Goal: Transaction & Acquisition: Purchase product/service

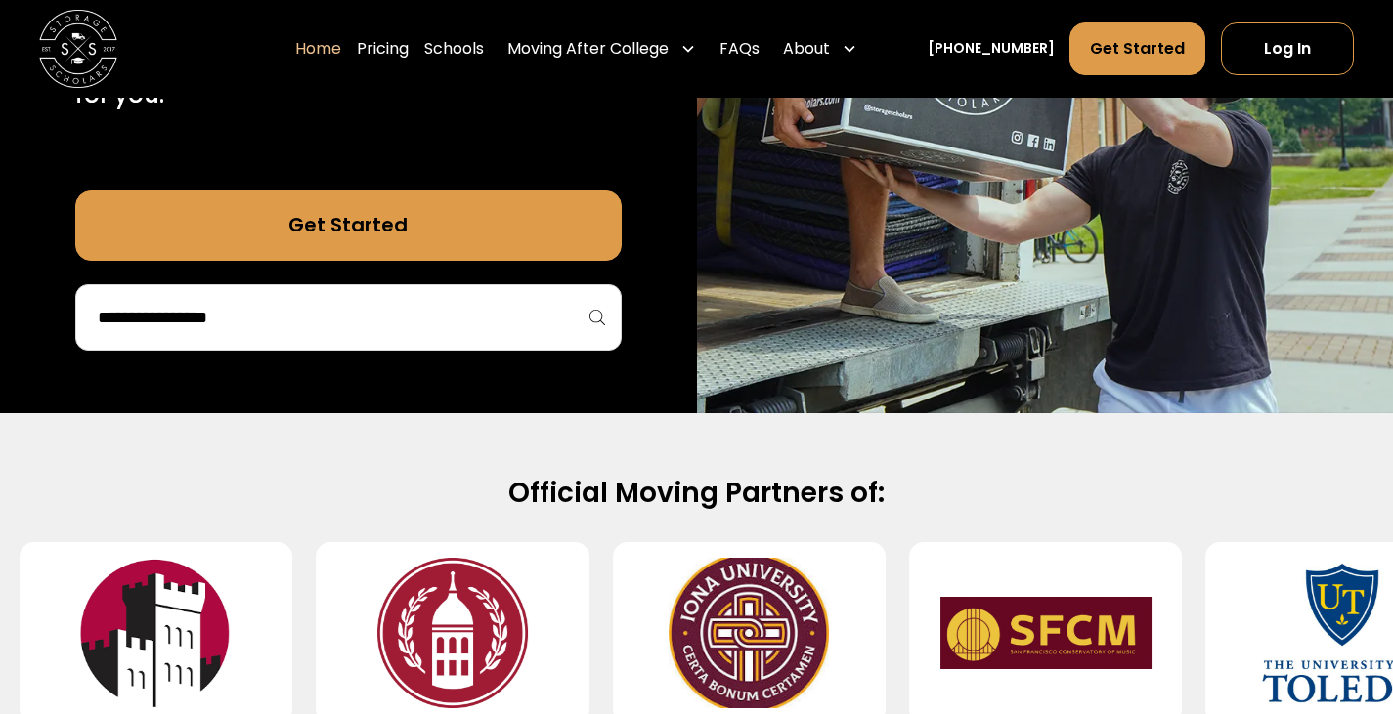
scroll to position [494, 0]
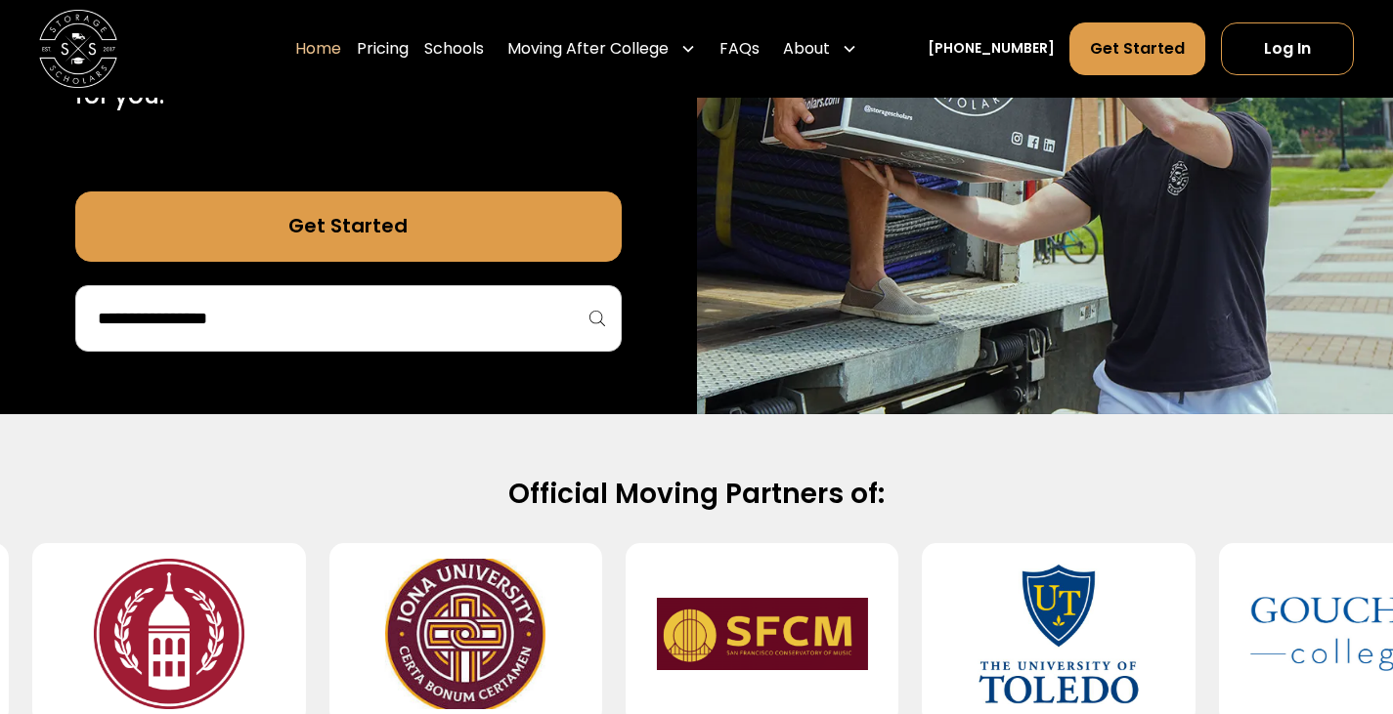
click at [439, 286] on div at bounding box center [348, 318] width 546 height 66
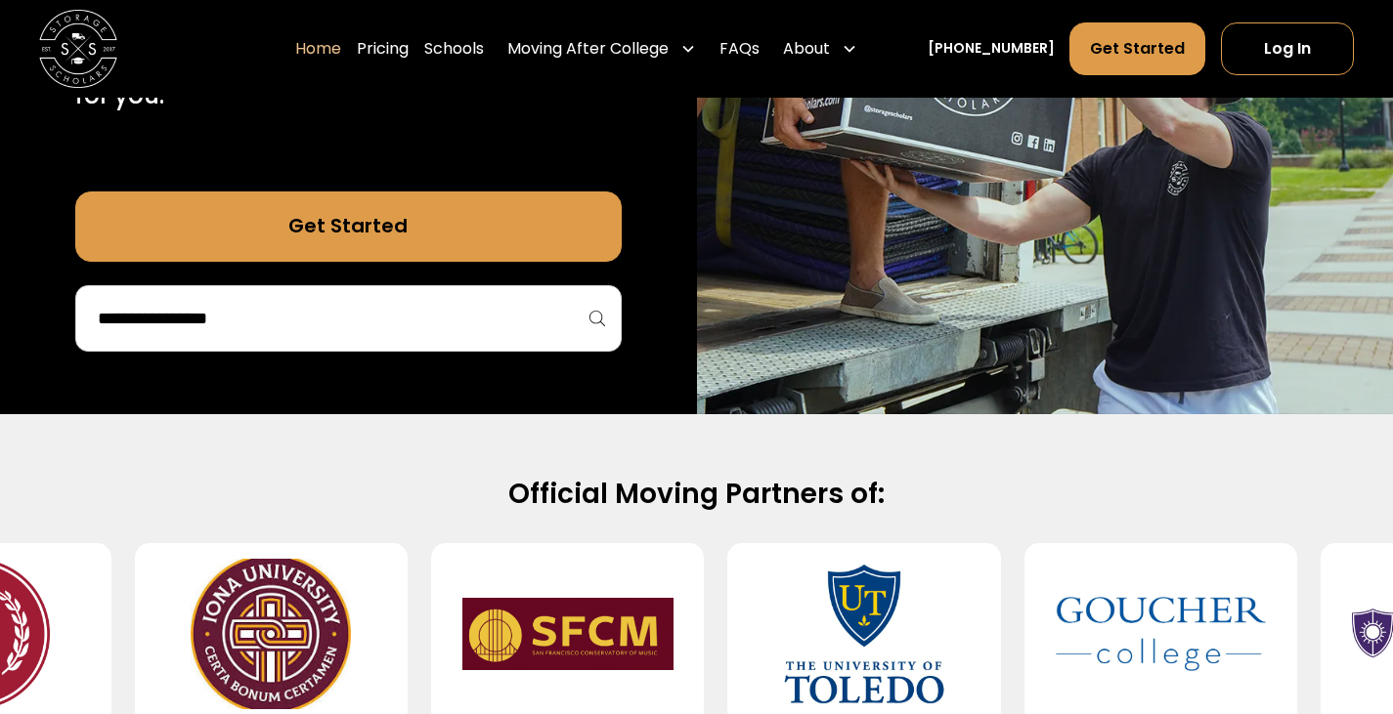
click at [365, 329] on input "search" at bounding box center [348, 318] width 505 height 33
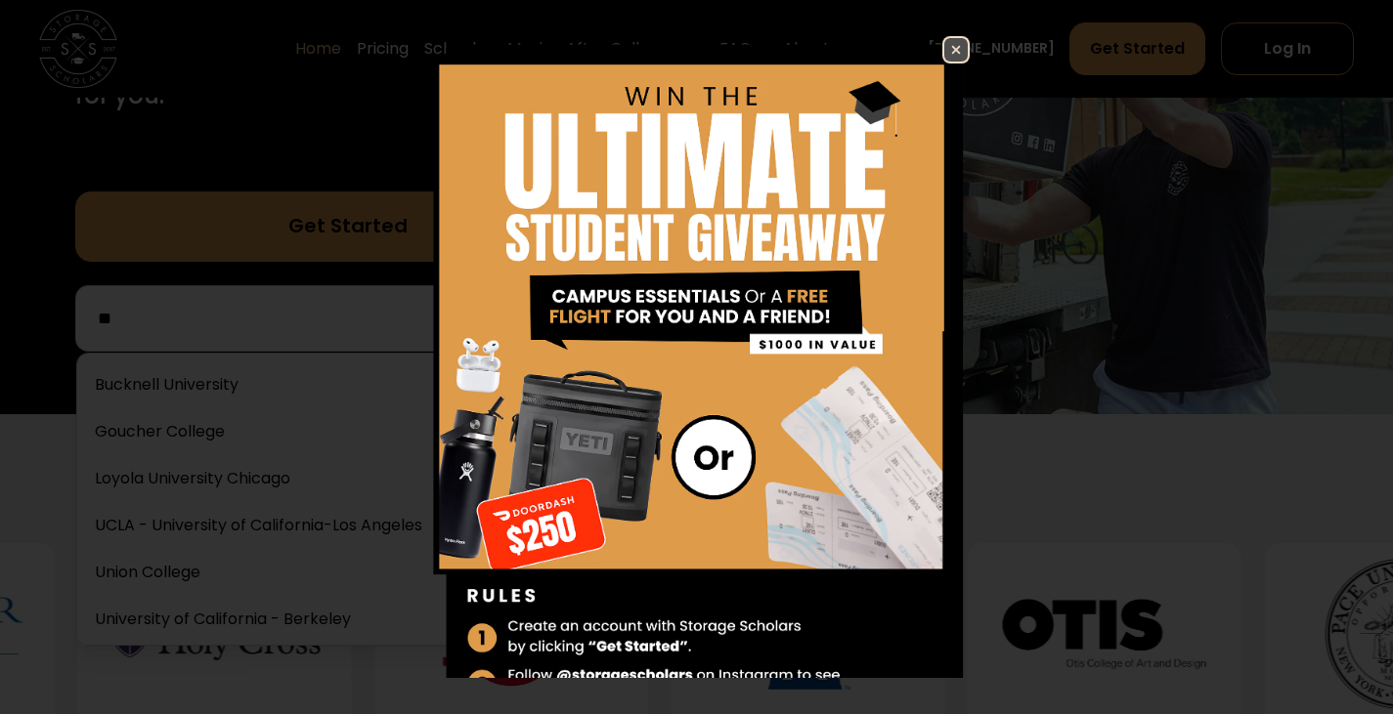
click at [944, 49] on img at bounding box center [955, 49] width 23 height 23
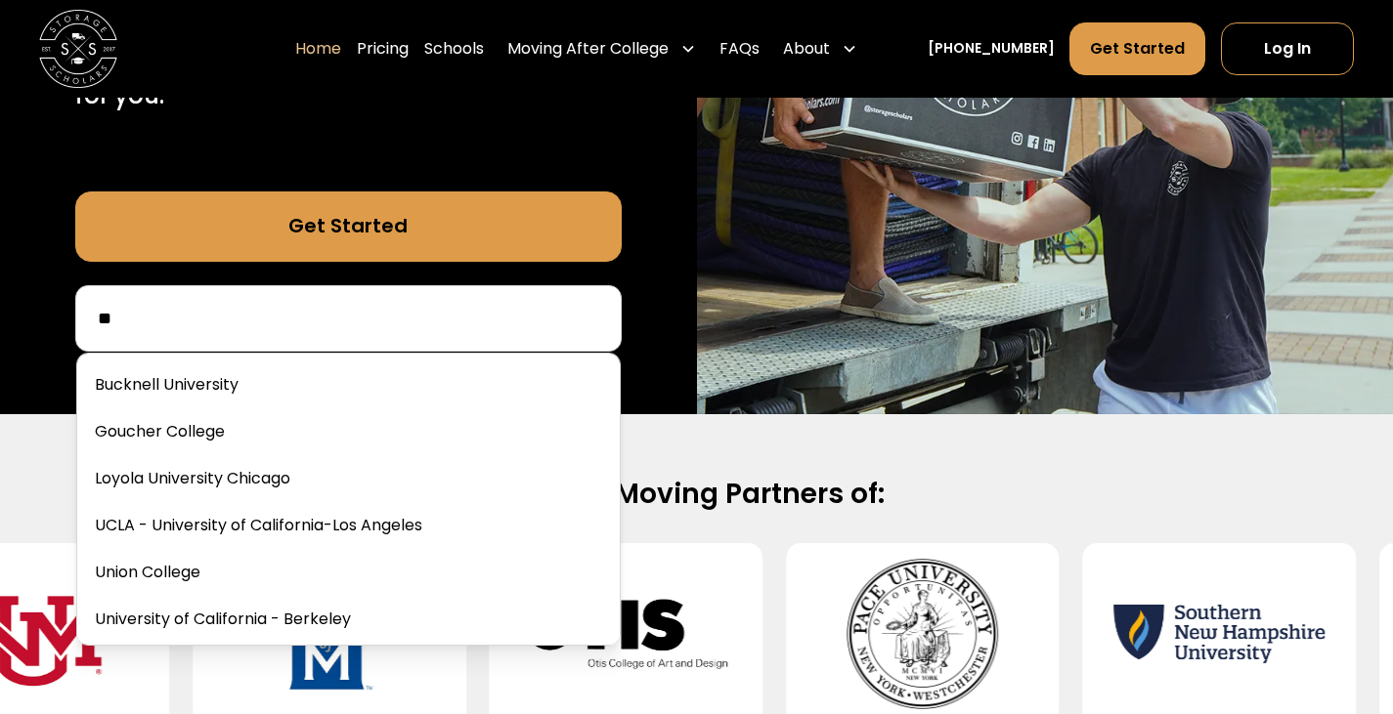
click at [452, 308] on input "**" at bounding box center [348, 318] width 505 height 33
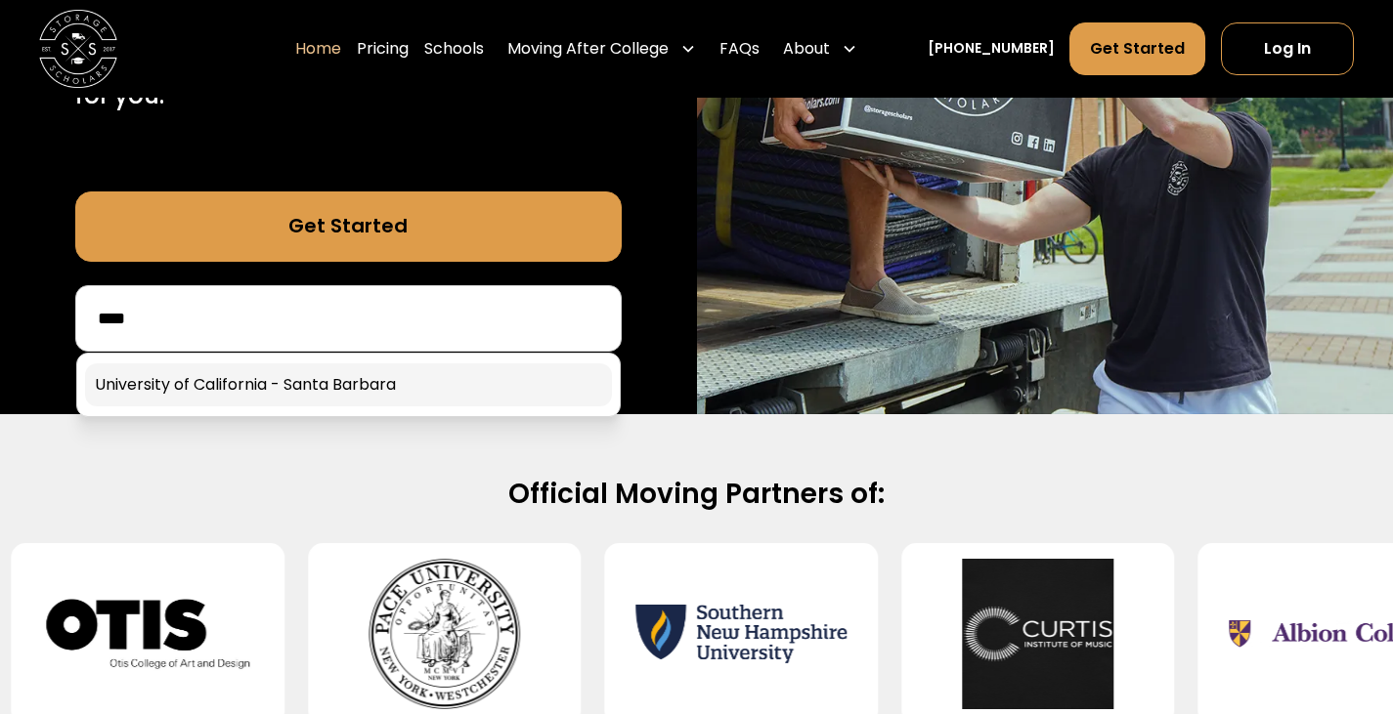
type input "****"
click at [422, 390] on link at bounding box center [348, 385] width 527 height 43
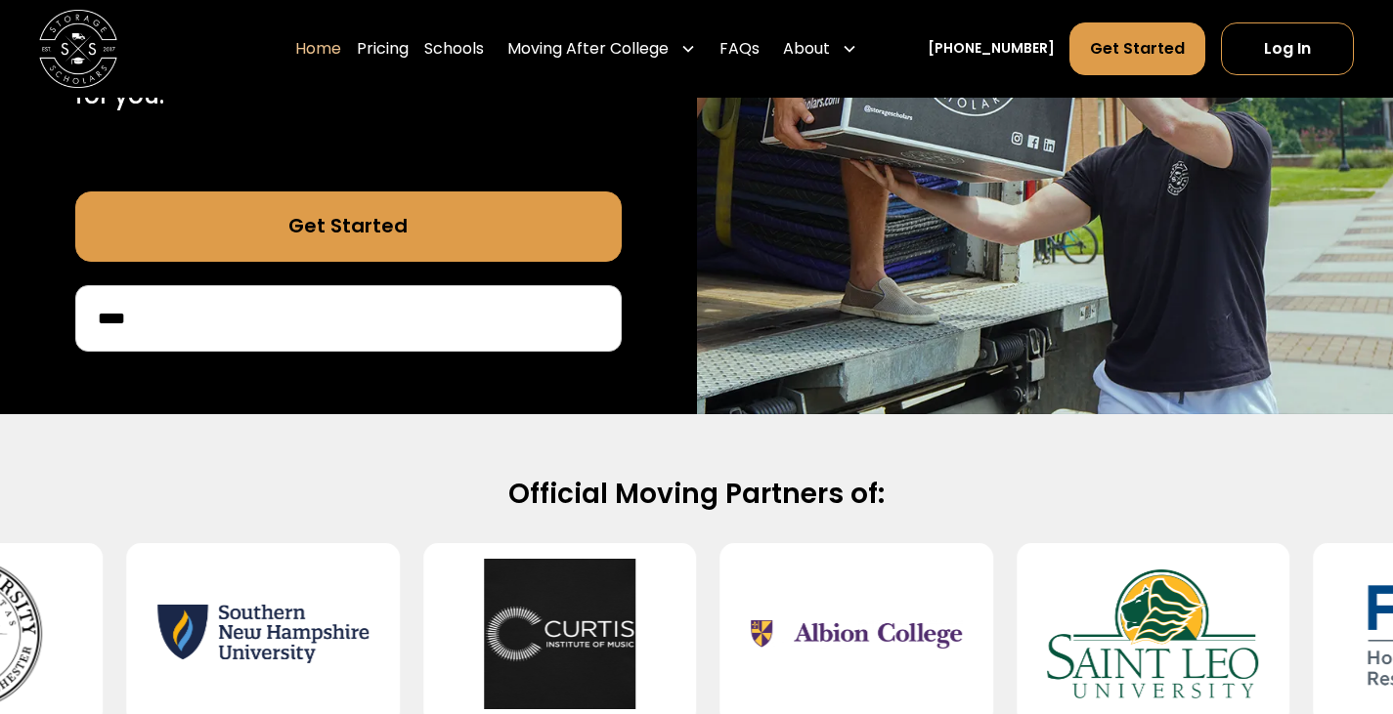
click at [489, 236] on link "Get Started" at bounding box center [348, 227] width 546 height 70
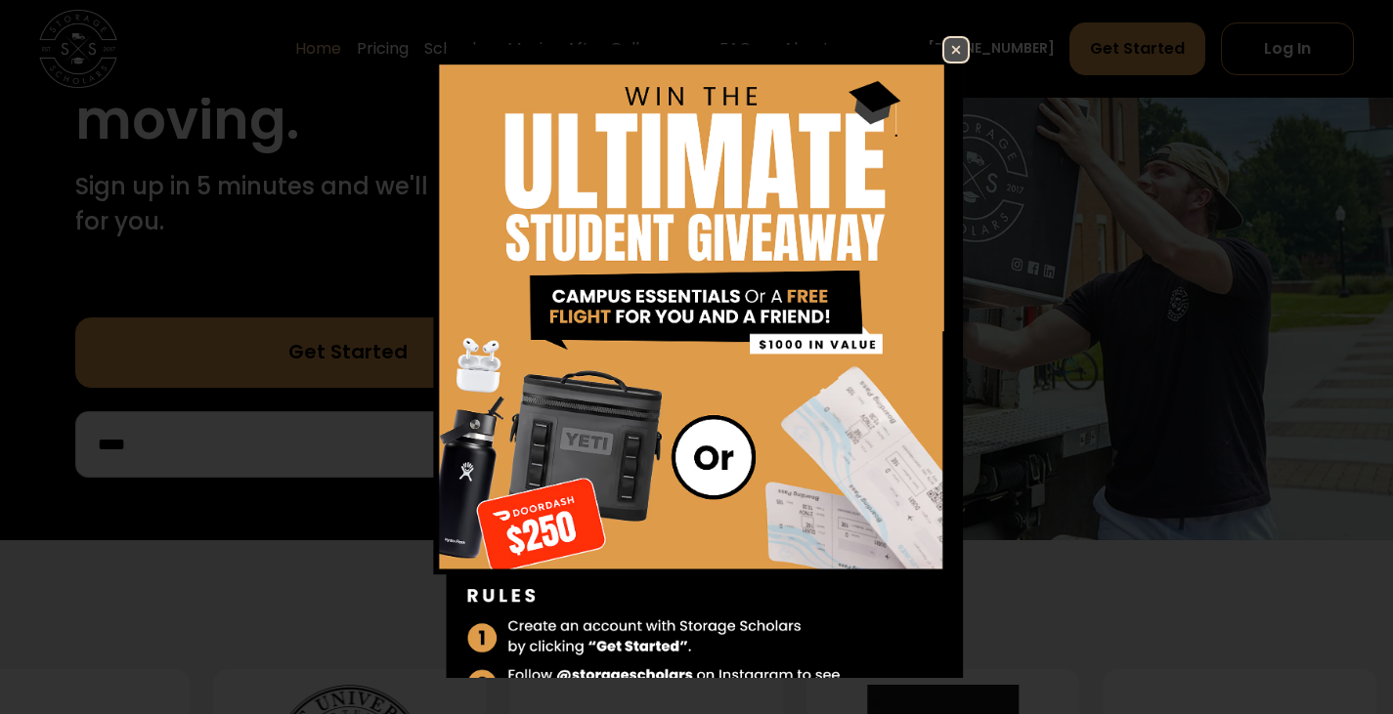
click at [944, 44] on img at bounding box center [955, 49] width 23 height 23
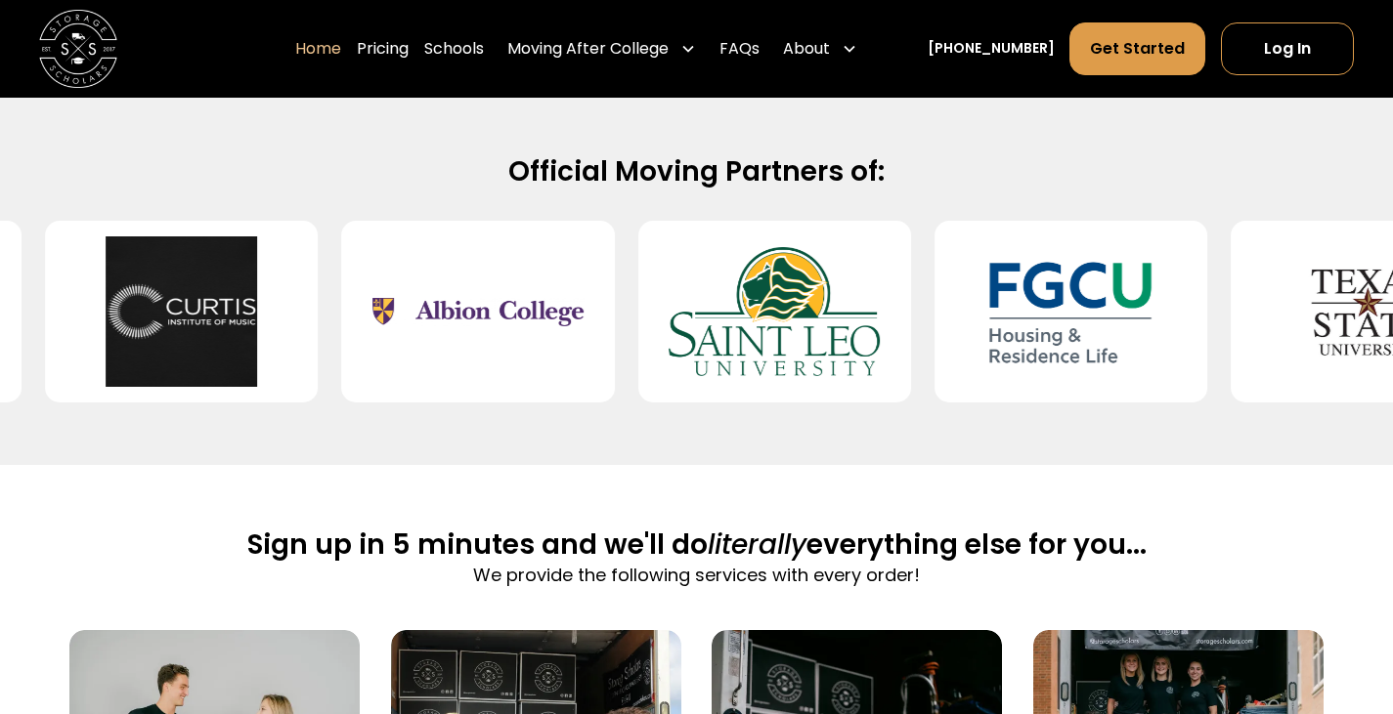
scroll to position [818, 0]
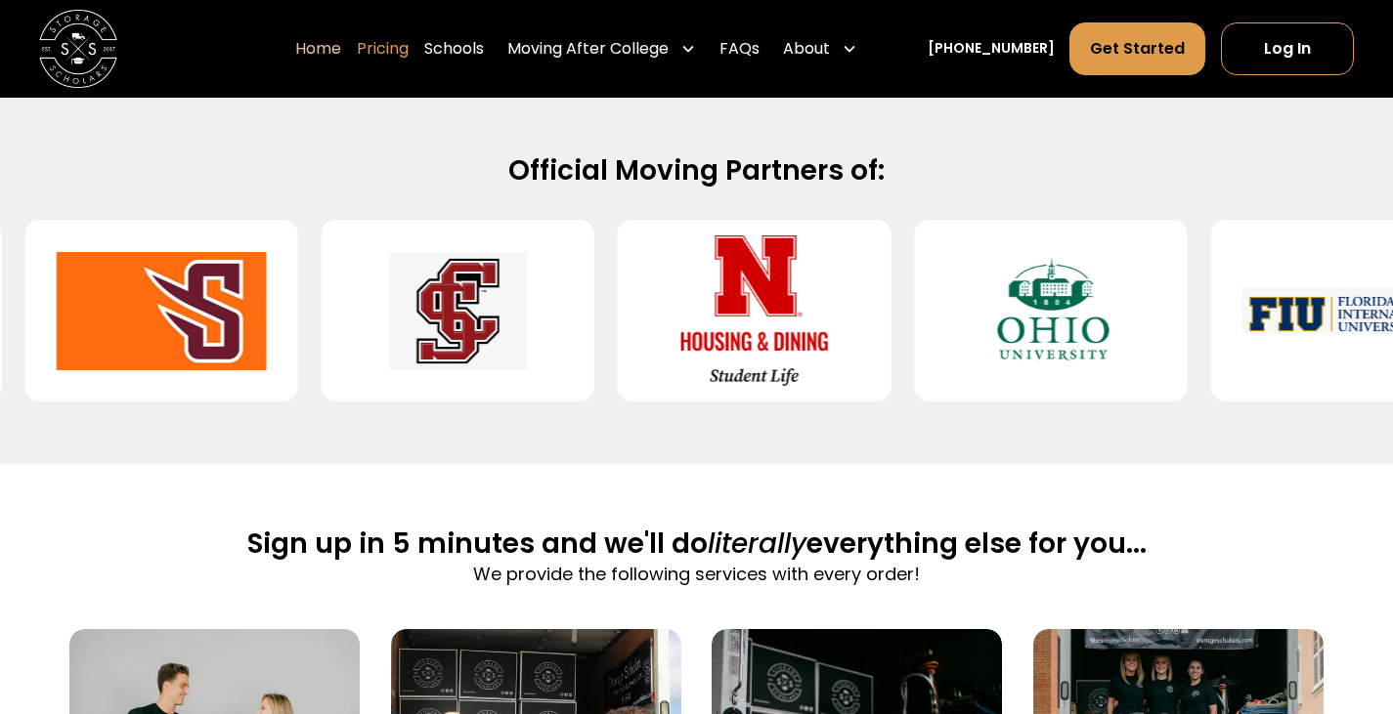
click at [399, 55] on link "Pricing" at bounding box center [383, 48] width 52 height 55
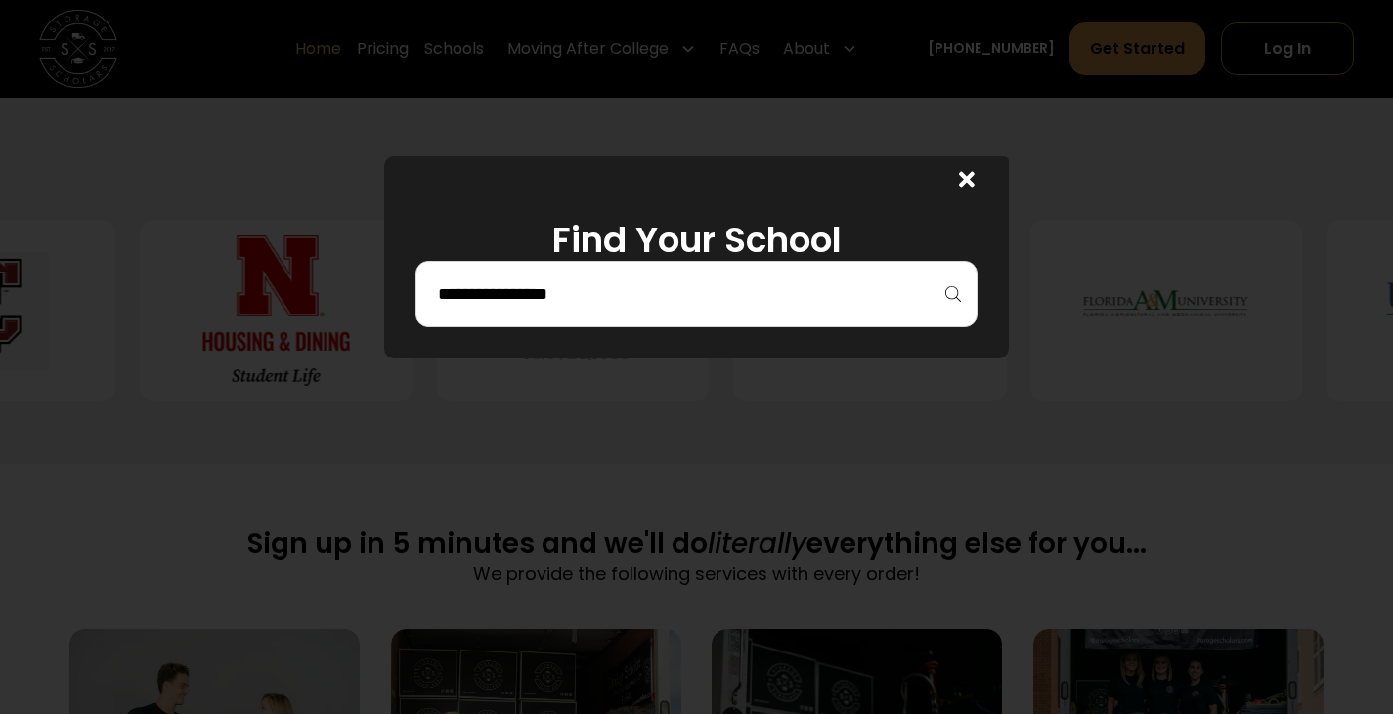
click at [642, 274] on div at bounding box center [696, 294] width 562 height 66
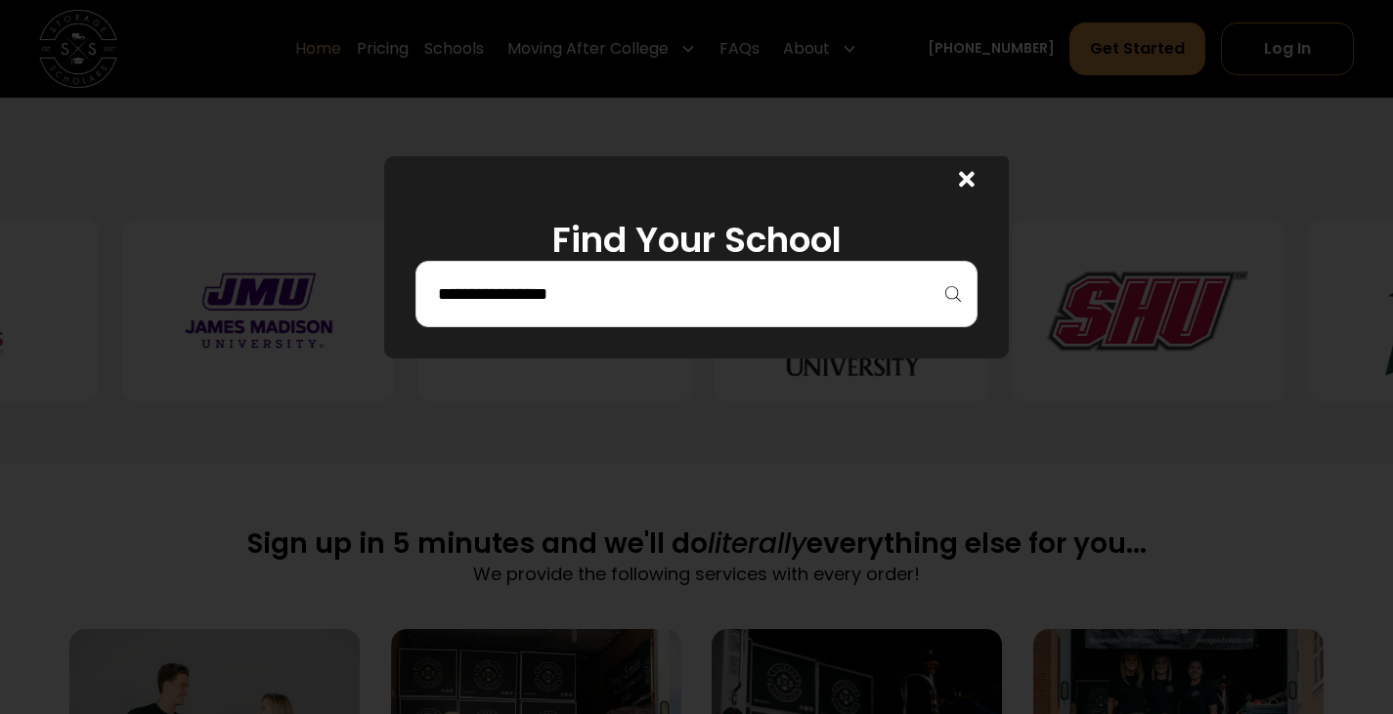
click at [982, 171] on div at bounding box center [962, 179] width 94 height 47
